Goal: Navigation & Orientation: Understand site structure

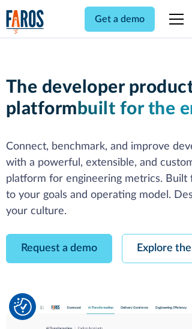
scroll to position [68, 0]
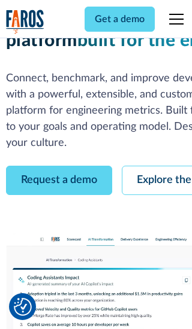
click at [59, 166] on link "Request a demo" at bounding box center [59, 180] width 106 height 29
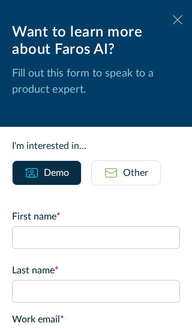
click at [177, 20] on icon at bounding box center [177, 19] width 10 height 9
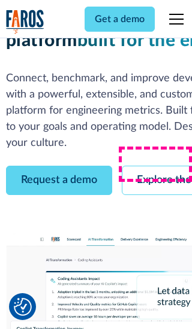
click at [156, 166] on link "Explore the platform" at bounding box center [184, 180] width 127 height 29
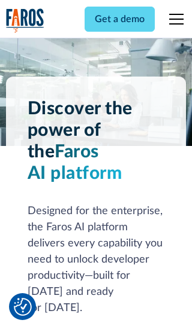
scroll to position [8990, 0]
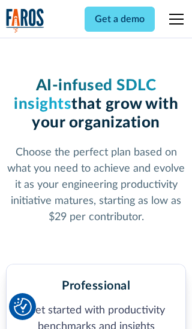
scroll to position [1855, 0]
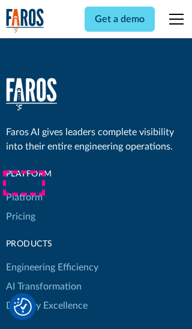
click at [23, 188] on link "Platform" at bounding box center [24, 197] width 37 height 19
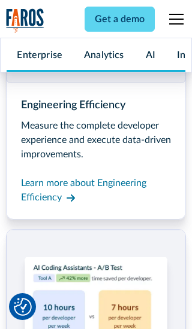
scroll to position [9374, 0]
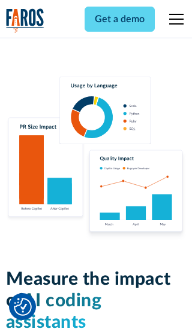
scroll to position [7398, 0]
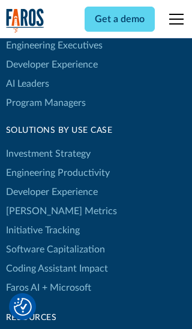
click at [36, 202] on link "[PERSON_NAME] Metrics" at bounding box center [61, 211] width 111 height 19
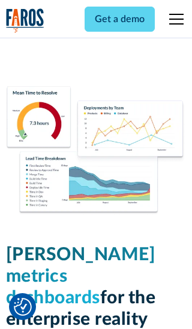
scroll to position [5240, 0]
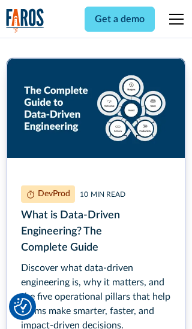
scroll to position [5399, 0]
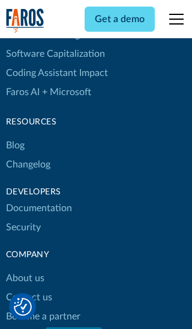
click at [28, 165] on link "Changelog" at bounding box center [28, 164] width 44 height 19
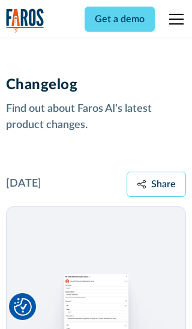
scroll to position [14456, 0]
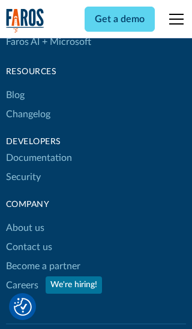
click at [25, 218] on link "About us" at bounding box center [25, 227] width 38 height 19
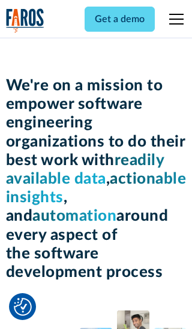
scroll to position [4127, 0]
